Goal: Task Accomplishment & Management: Manage account settings

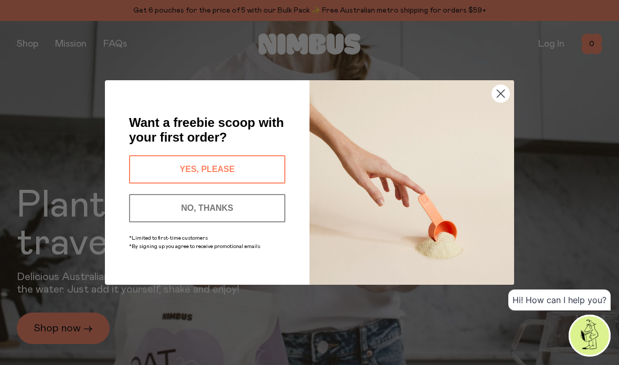
click at [501, 94] on icon "Close dialog" at bounding box center [501, 93] width 7 height 7
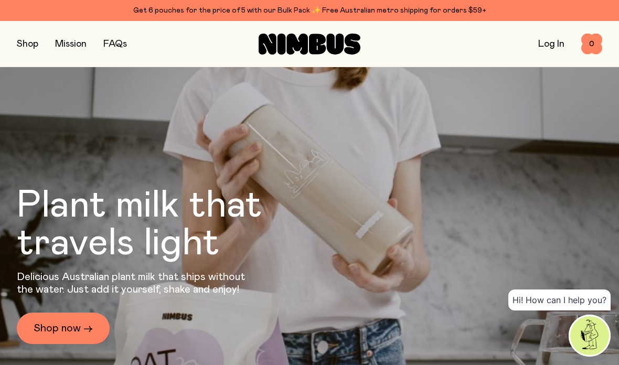
click at [545, 43] on link "Log In" at bounding box center [552, 43] width 26 height 9
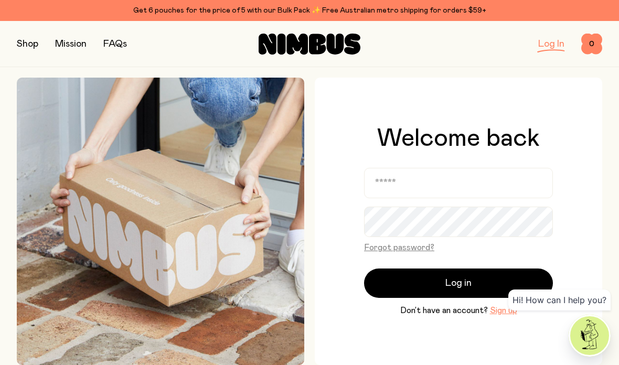
click at [456, 194] on input "email" at bounding box center [458, 183] width 189 height 30
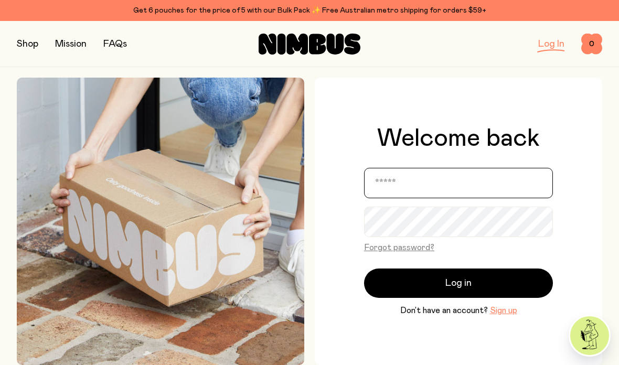
type input "**********"
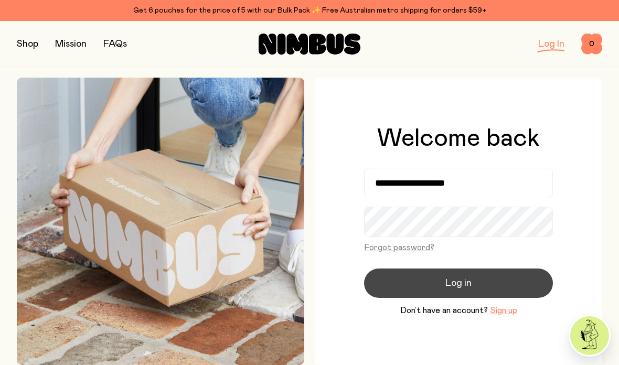
click at [500, 298] on button "Log in" at bounding box center [458, 283] width 189 height 29
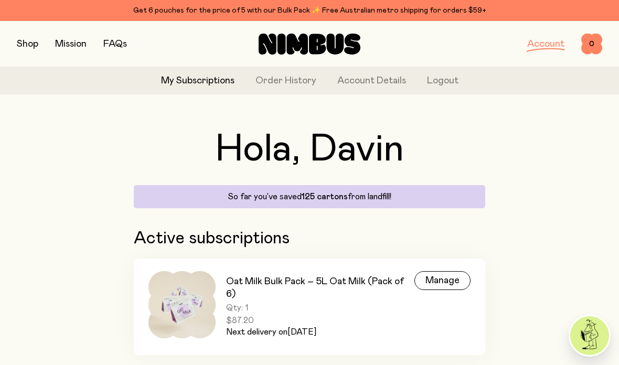
scroll to position [29, 0]
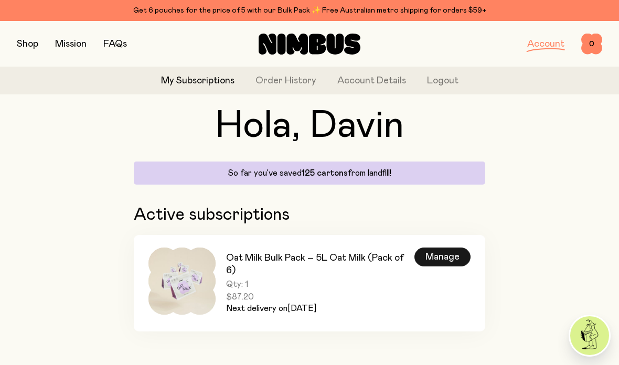
click at [449, 258] on div "Manage" at bounding box center [443, 257] width 56 height 19
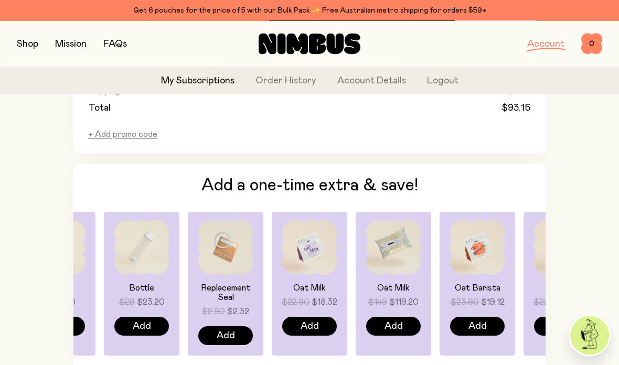
scroll to position [723, 0]
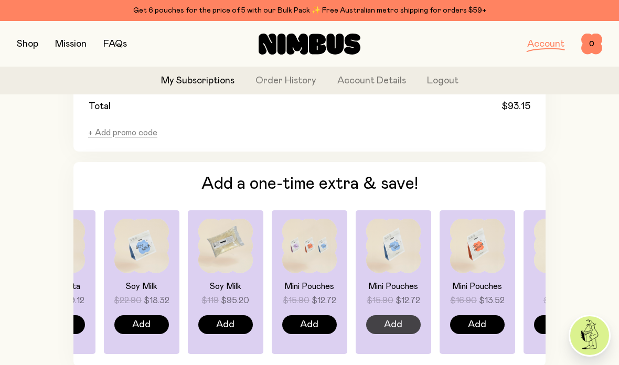
click at [405, 316] on button "Add" at bounding box center [393, 325] width 55 height 19
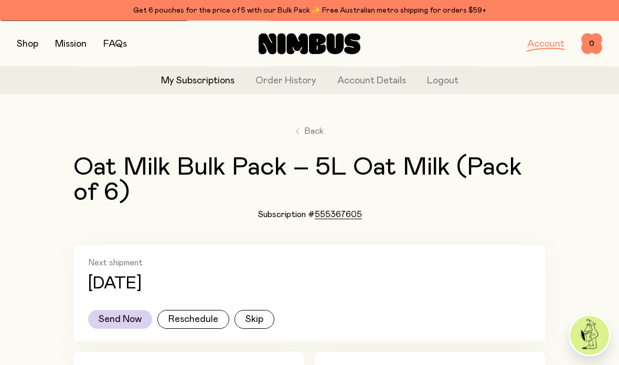
scroll to position [0, 0]
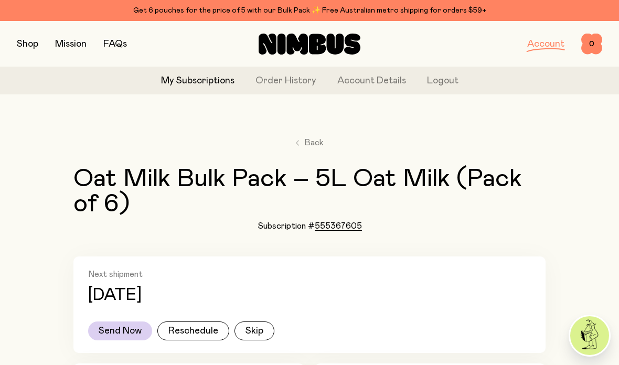
click at [116, 45] on link "FAQs" at bounding box center [115, 43] width 24 height 9
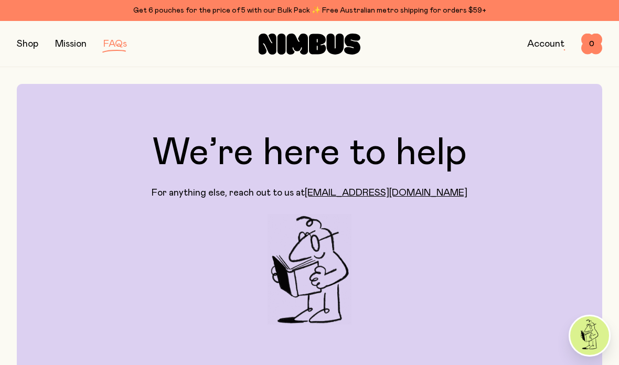
click at [550, 46] on link "Account" at bounding box center [546, 43] width 37 height 9
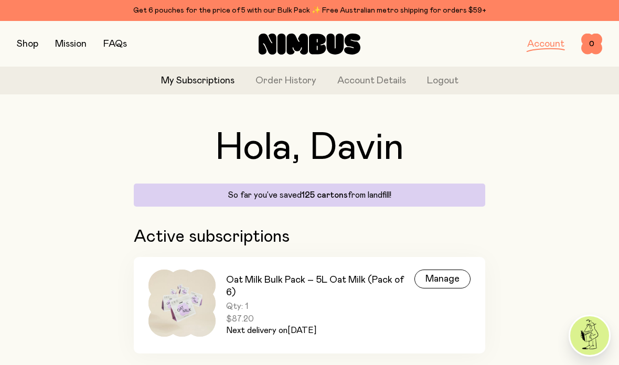
scroll to position [29, 0]
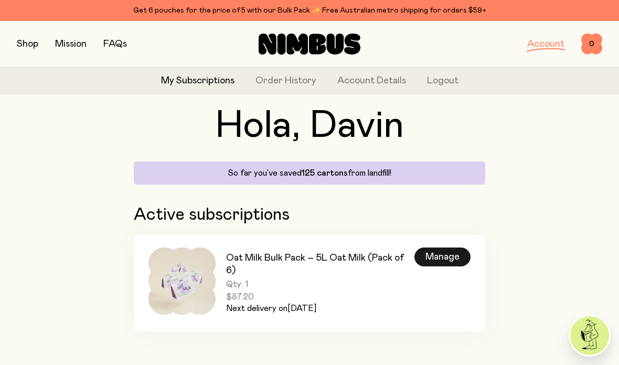
click at [449, 257] on div "Manage" at bounding box center [443, 257] width 56 height 19
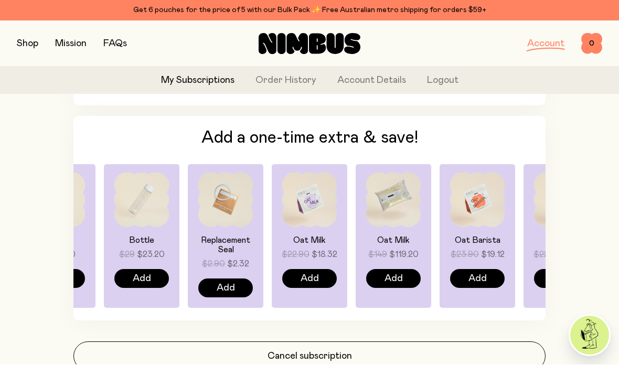
scroll to position [847, 0]
